Goal: Check status

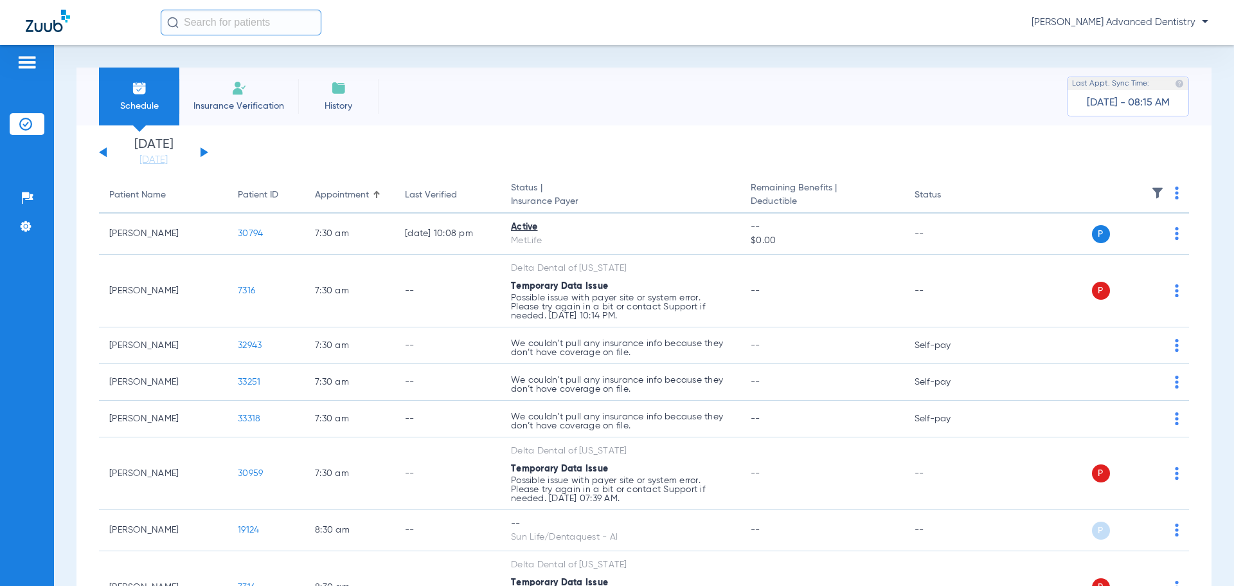
click at [203, 152] on button at bounding box center [205, 152] width 8 height 10
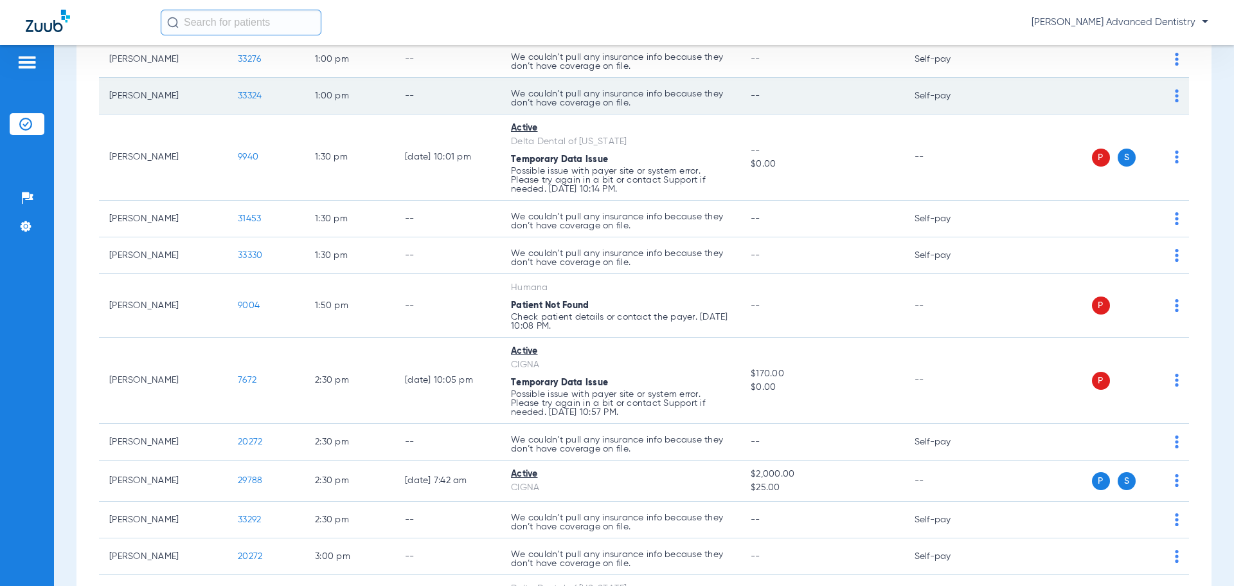
scroll to position [1093, 0]
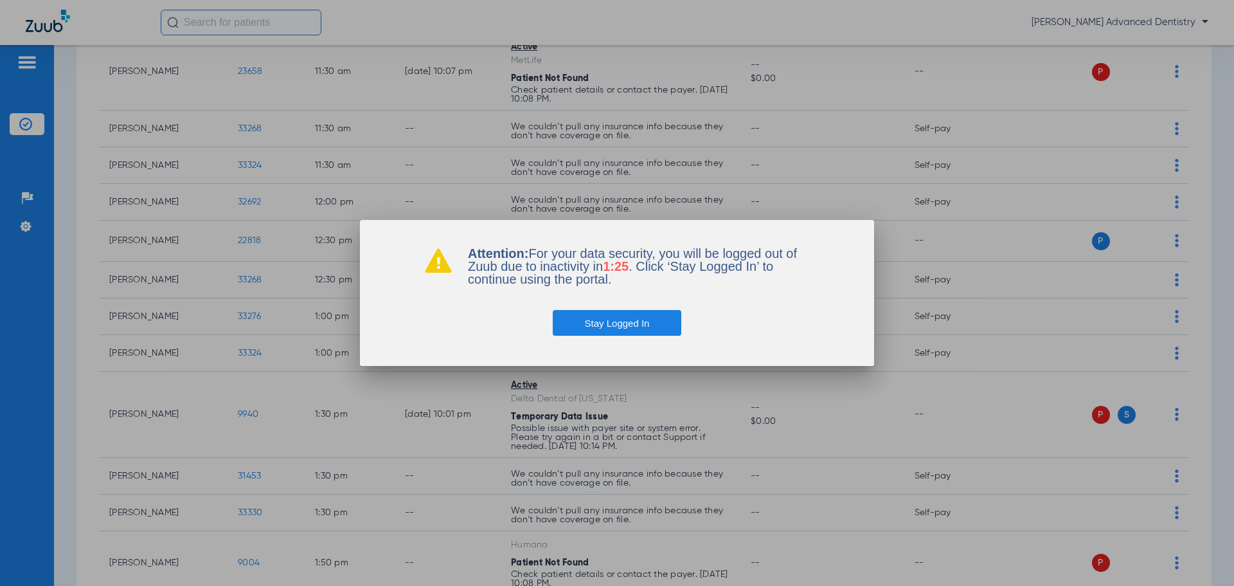
click at [617, 331] on button "Stay Logged In" at bounding box center [617, 323] width 129 height 26
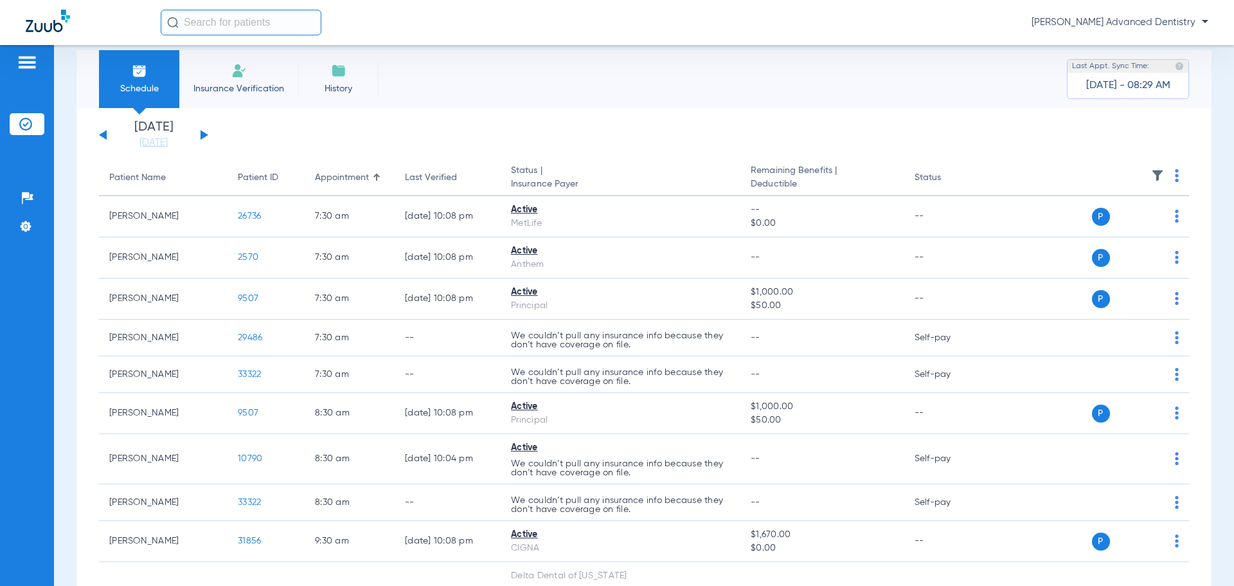
scroll to position [0, 0]
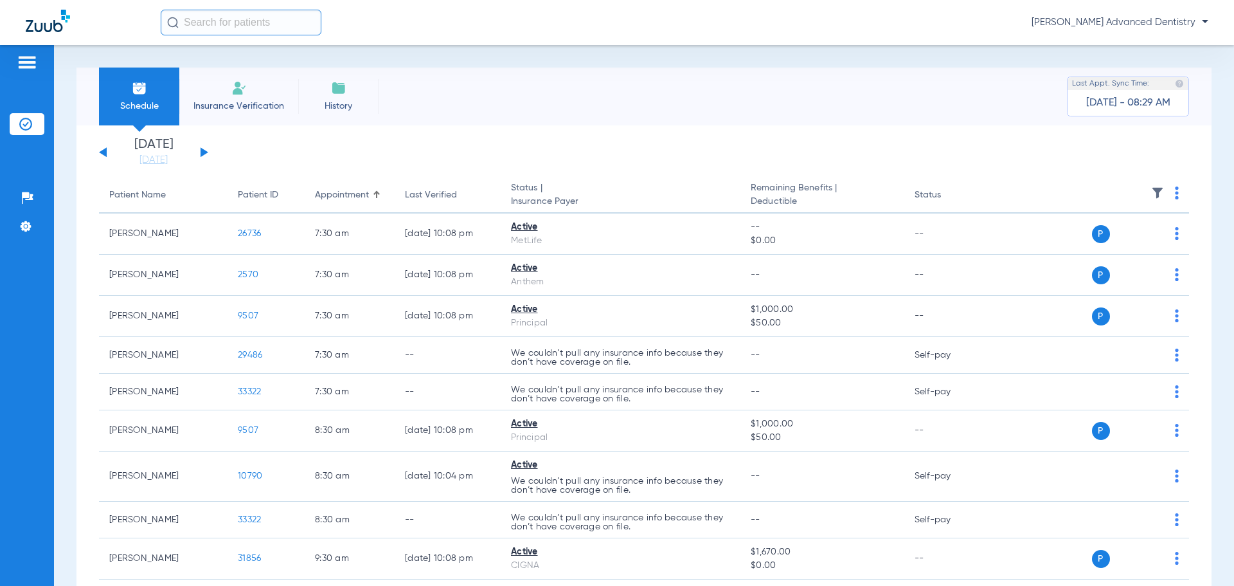
click at [202, 150] on button at bounding box center [205, 152] width 8 height 10
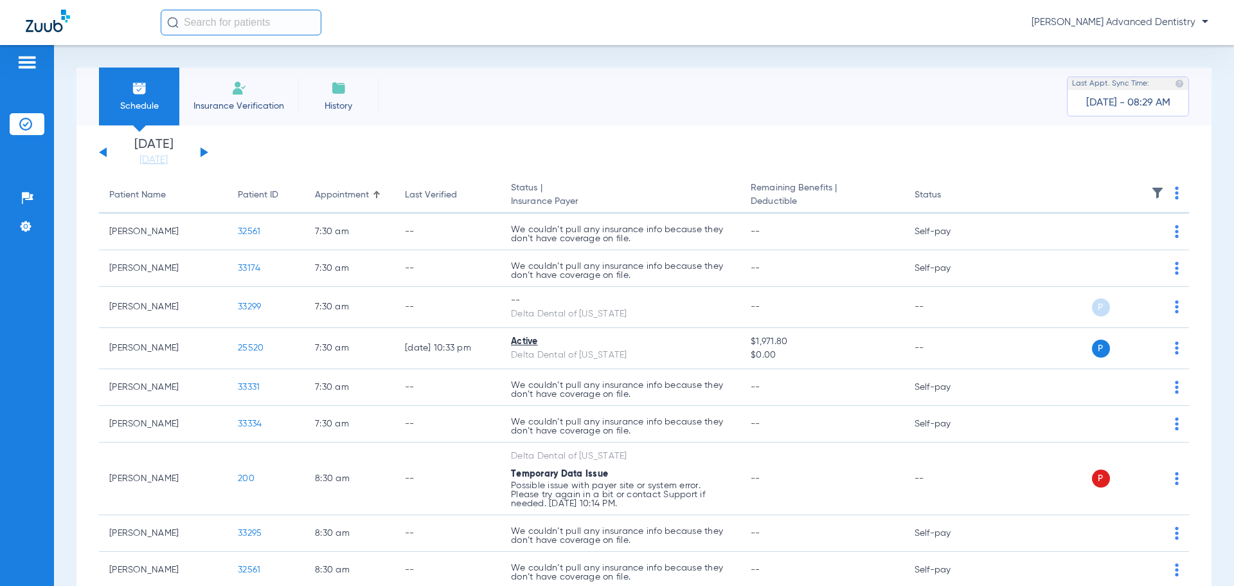
click at [206, 150] on div "[DATE] [DATE] [DATE] [DATE] [DATE] [DATE] [DATE] [DATE] [DATE] [DATE] [DATE] [D…" at bounding box center [153, 152] width 109 height 28
click at [201, 149] on button at bounding box center [205, 152] width 8 height 10
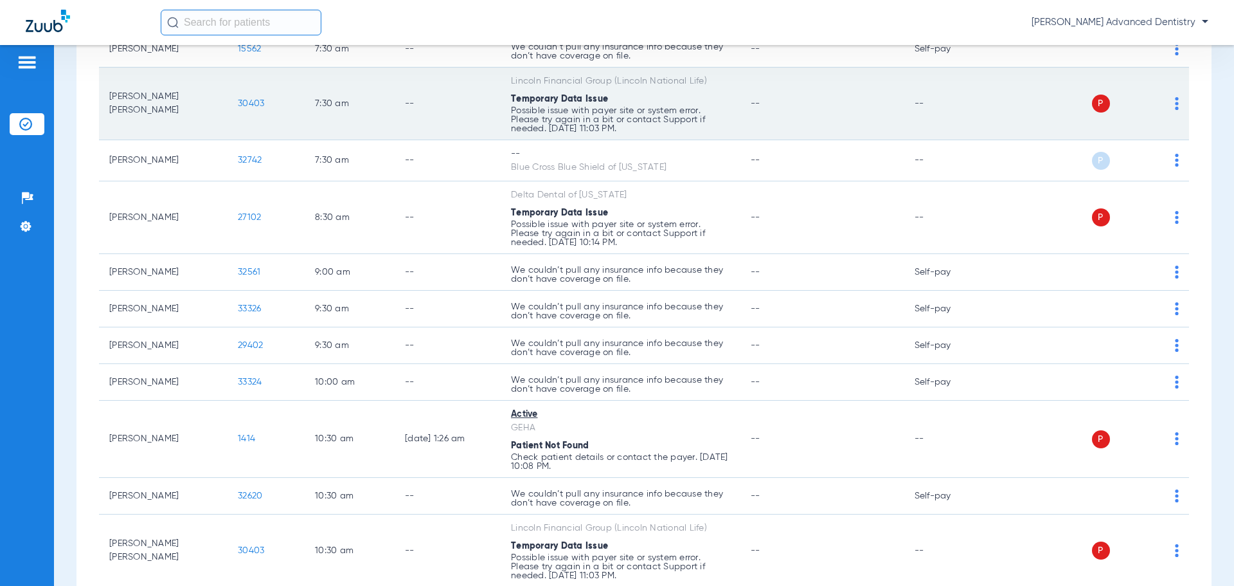
scroll to position [257, 0]
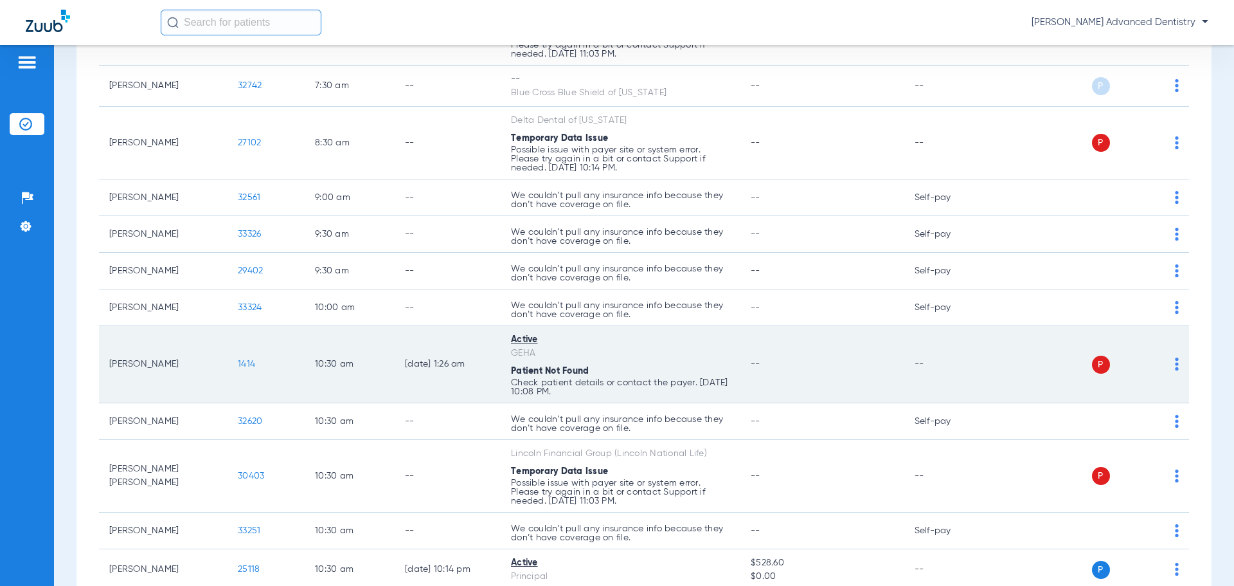
drag, startPoint x: 491, startPoint y: 335, endPoint x: 654, endPoint y: 386, distance: 171.0
click at [654, 386] on tr "[PERSON_NAME] 1414 10:30 AM [DATE] 1:26 AM Active GEHA Patient Not Found Check …" at bounding box center [644, 364] width 1090 height 77
click at [759, 384] on td "--" at bounding box center [822, 364] width 163 height 77
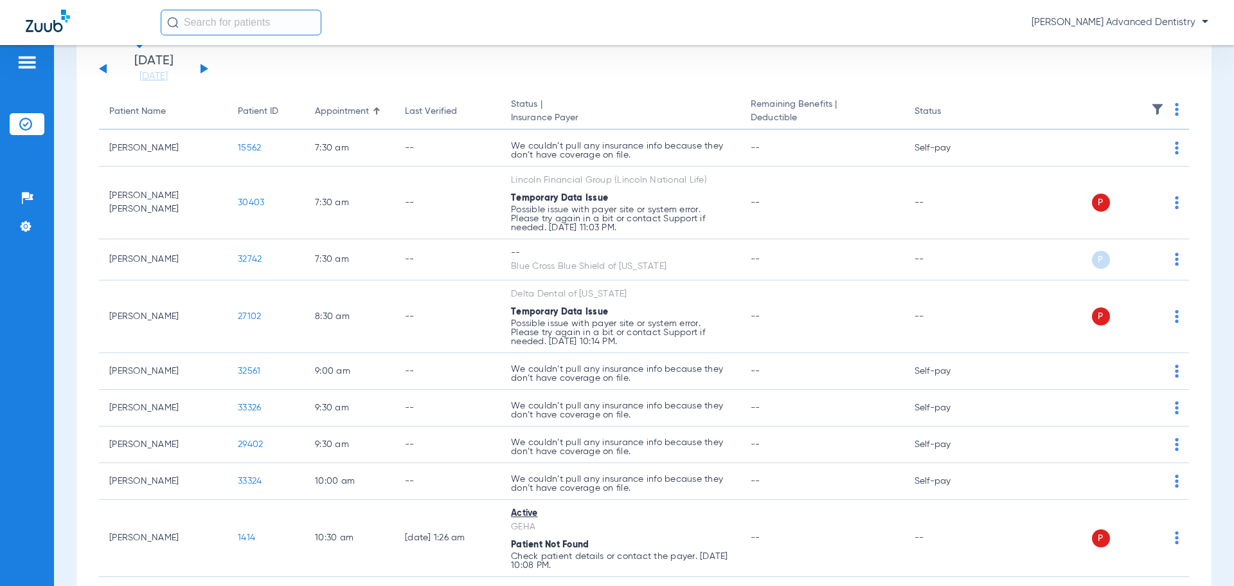
scroll to position [0, 0]
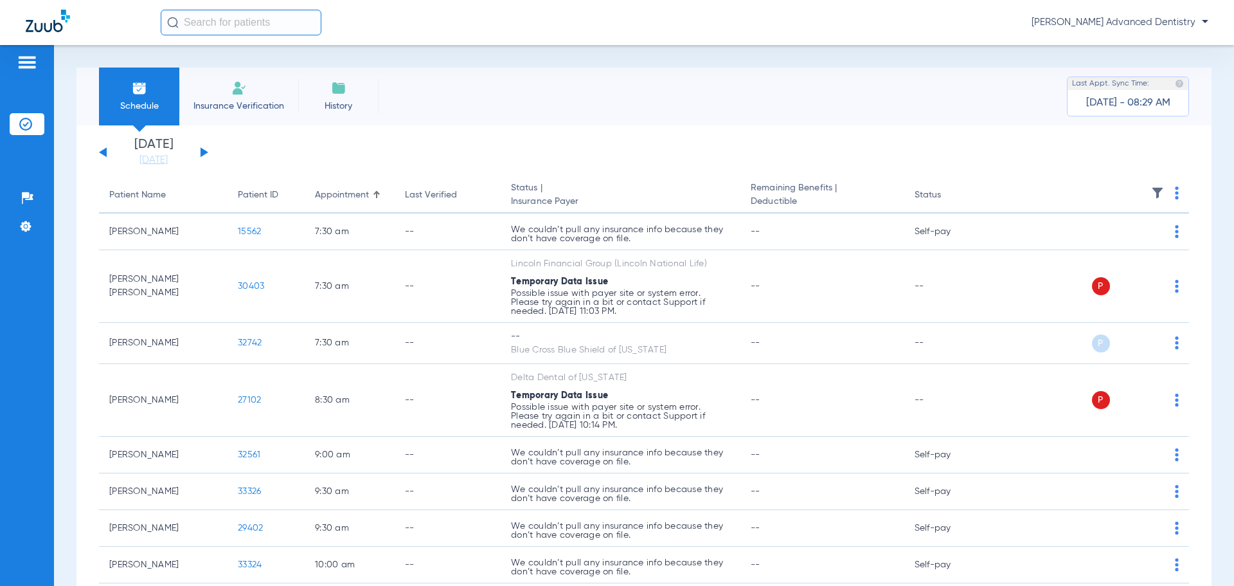
click at [198, 150] on div "[DATE] [DATE] [DATE] [DATE] [DATE] [DATE] [DATE] [DATE] [DATE] [DATE] [DATE] [D…" at bounding box center [153, 152] width 109 height 28
